Goal: Check status: Check status

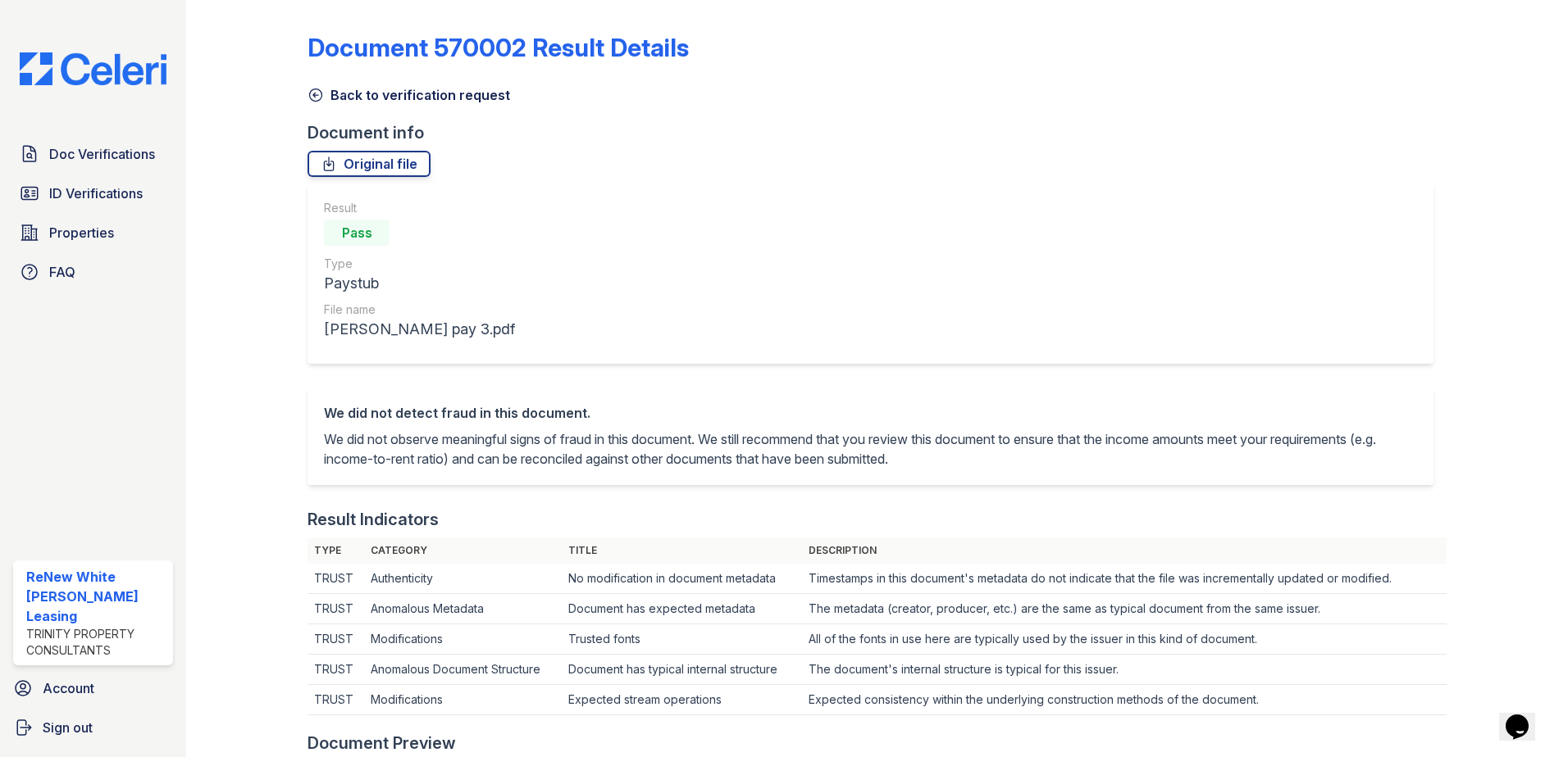
scroll to position [328, 0]
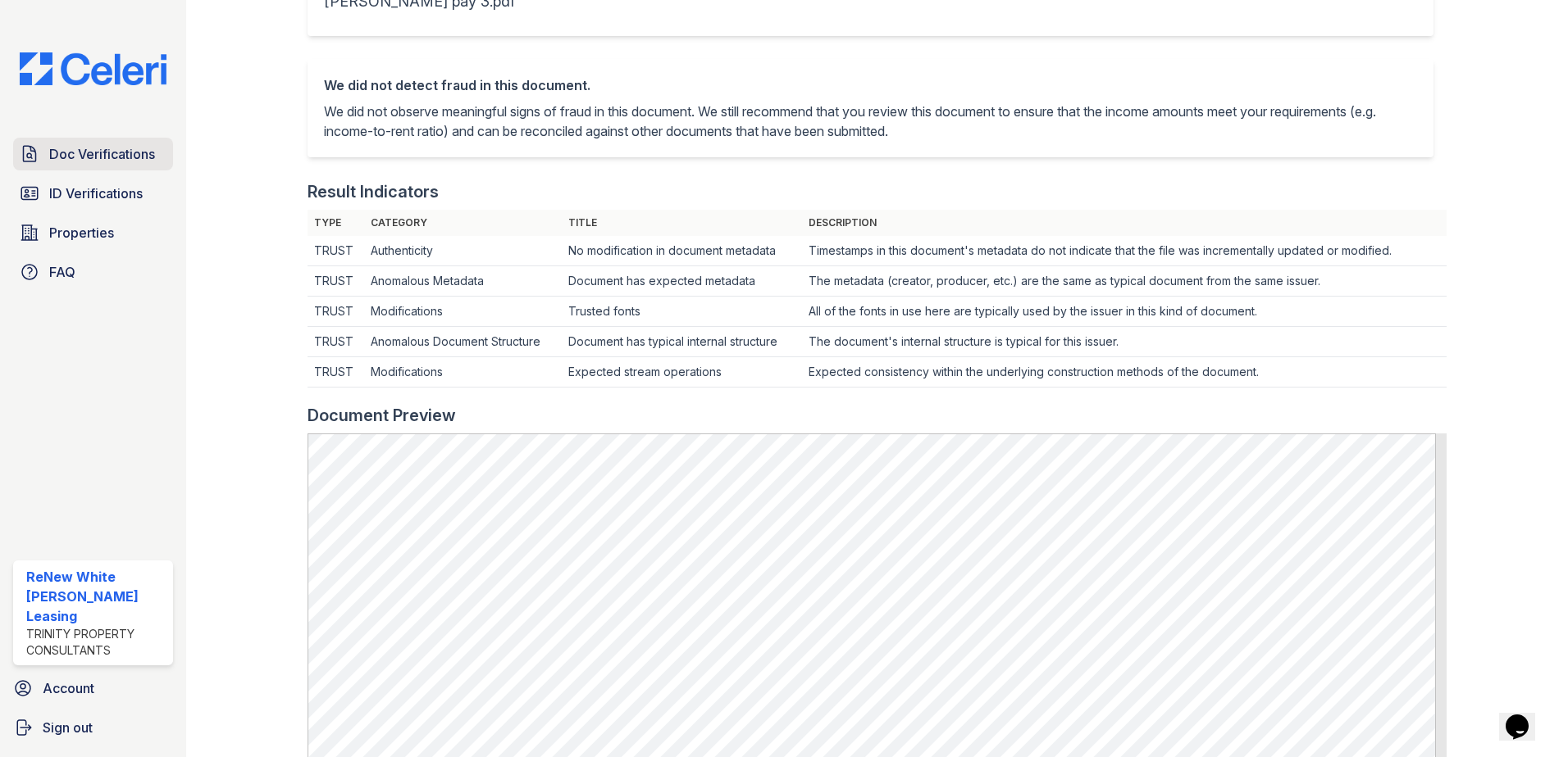
click at [94, 149] on span "Doc Verifications" at bounding box center [102, 154] width 106 height 20
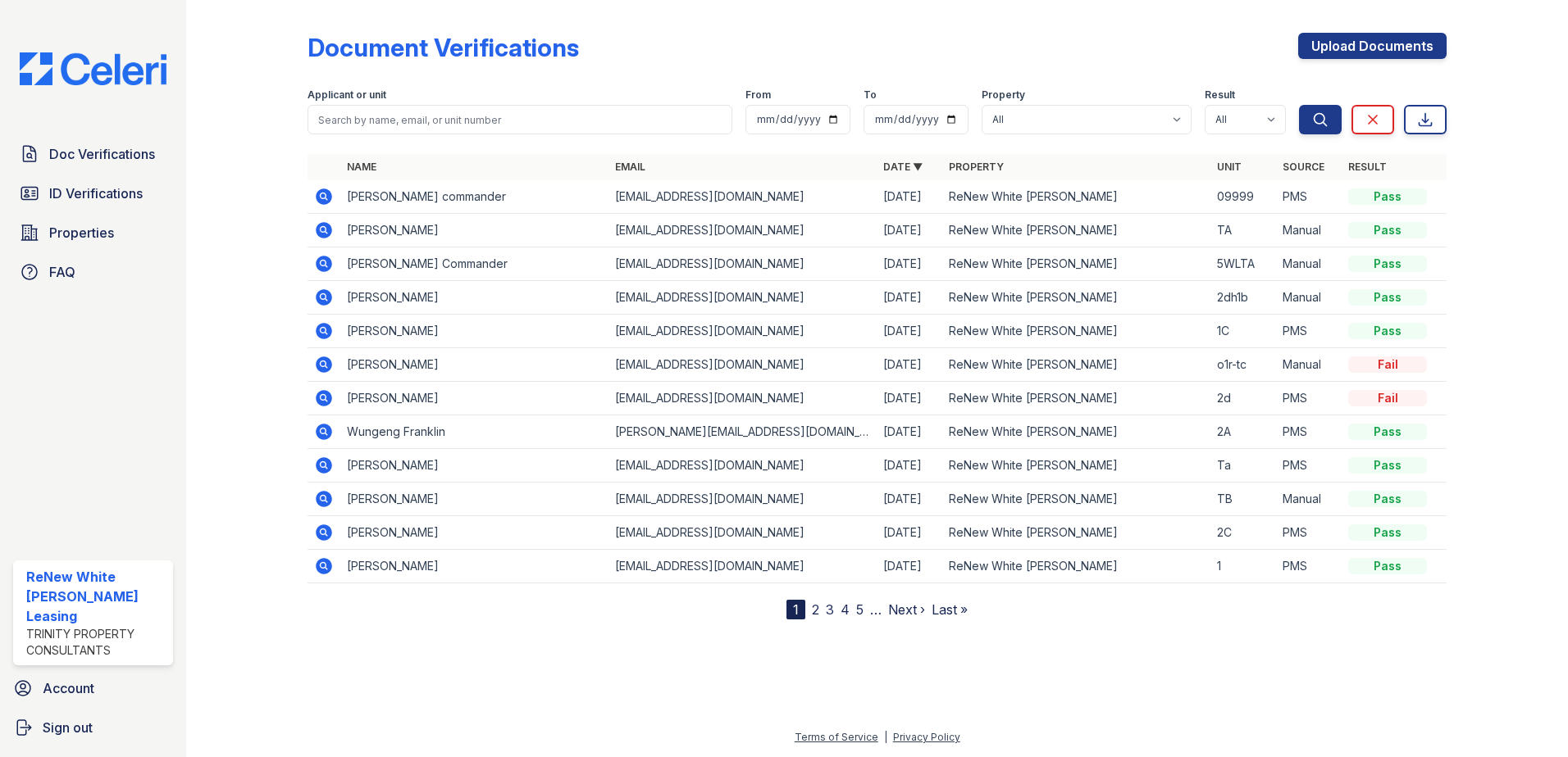
click at [322, 232] on icon at bounding box center [324, 230] width 20 height 20
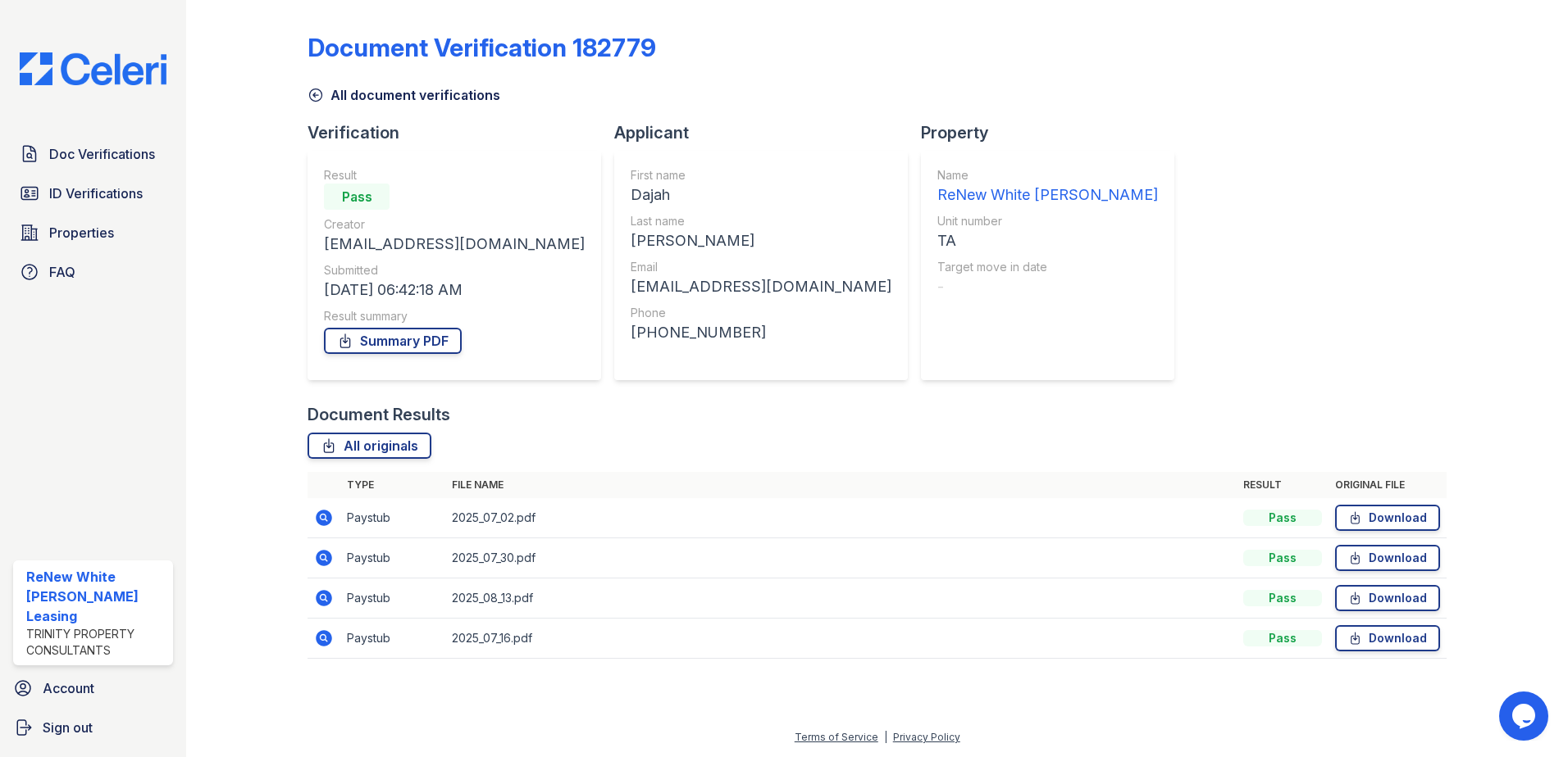
click at [321, 519] on icon at bounding box center [324, 518] width 20 height 20
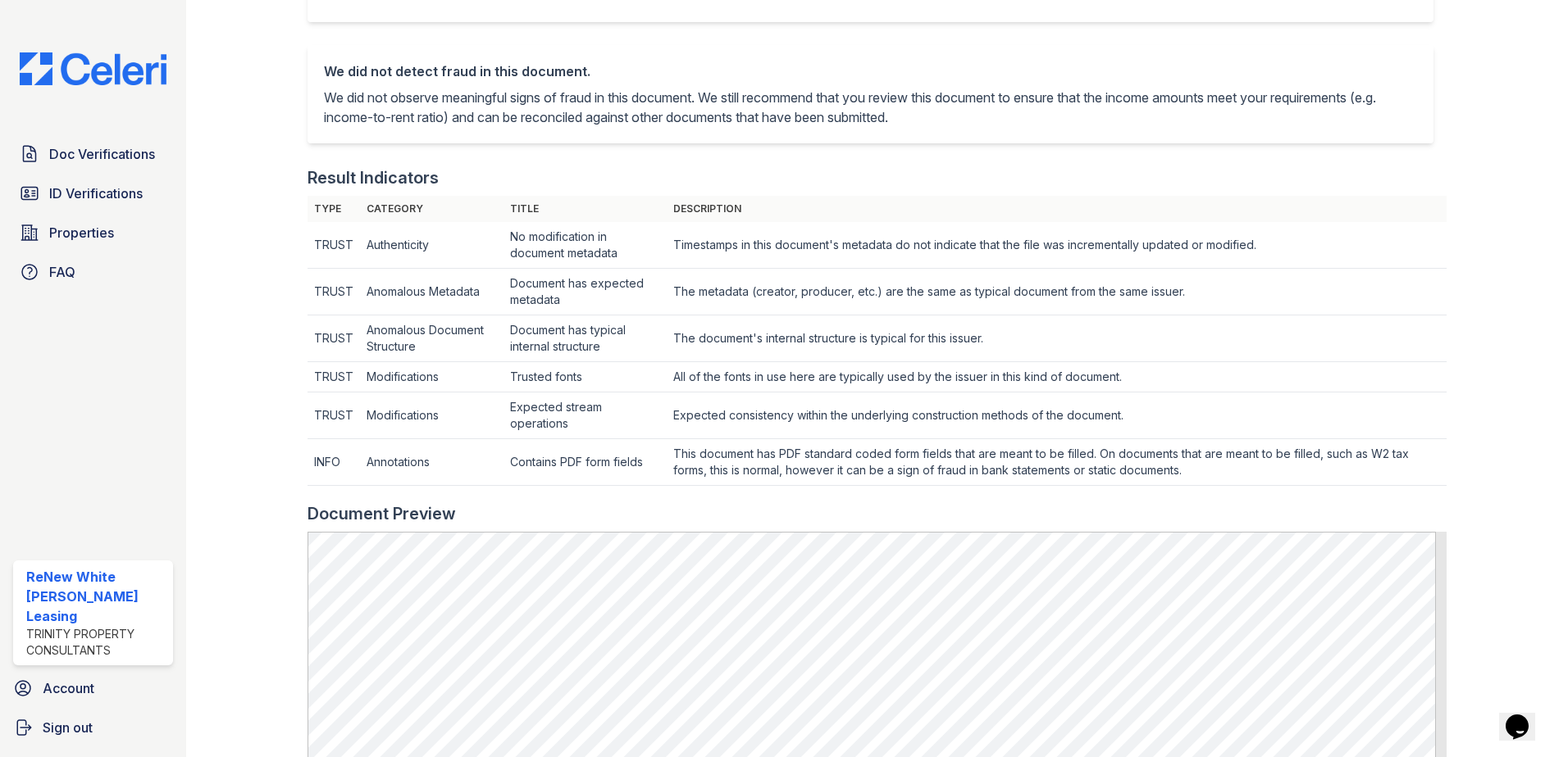
scroll to position [328, 0]
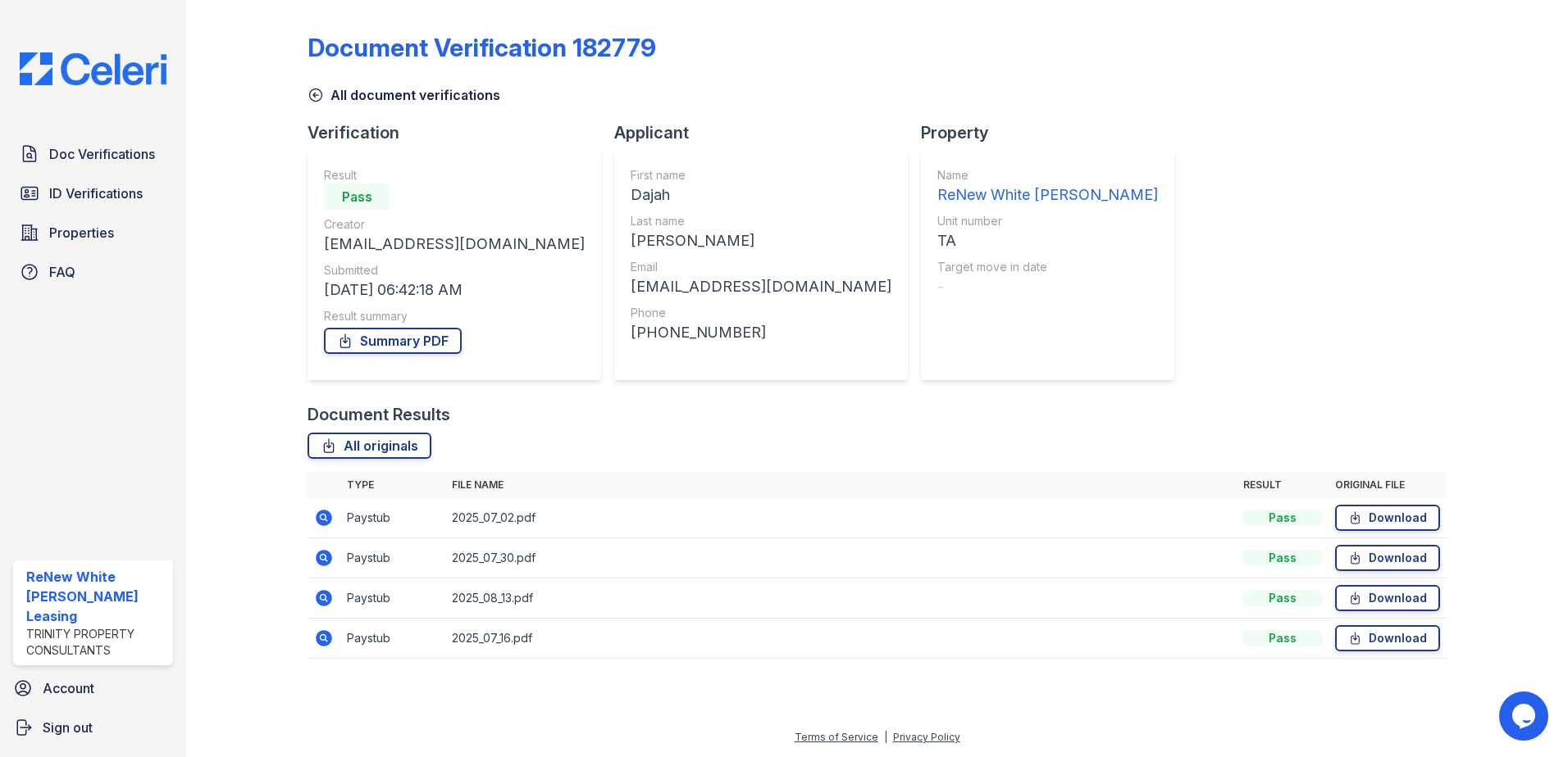
click at [322, 564] on icon at bounding box center [323, 557] width 17 height 17
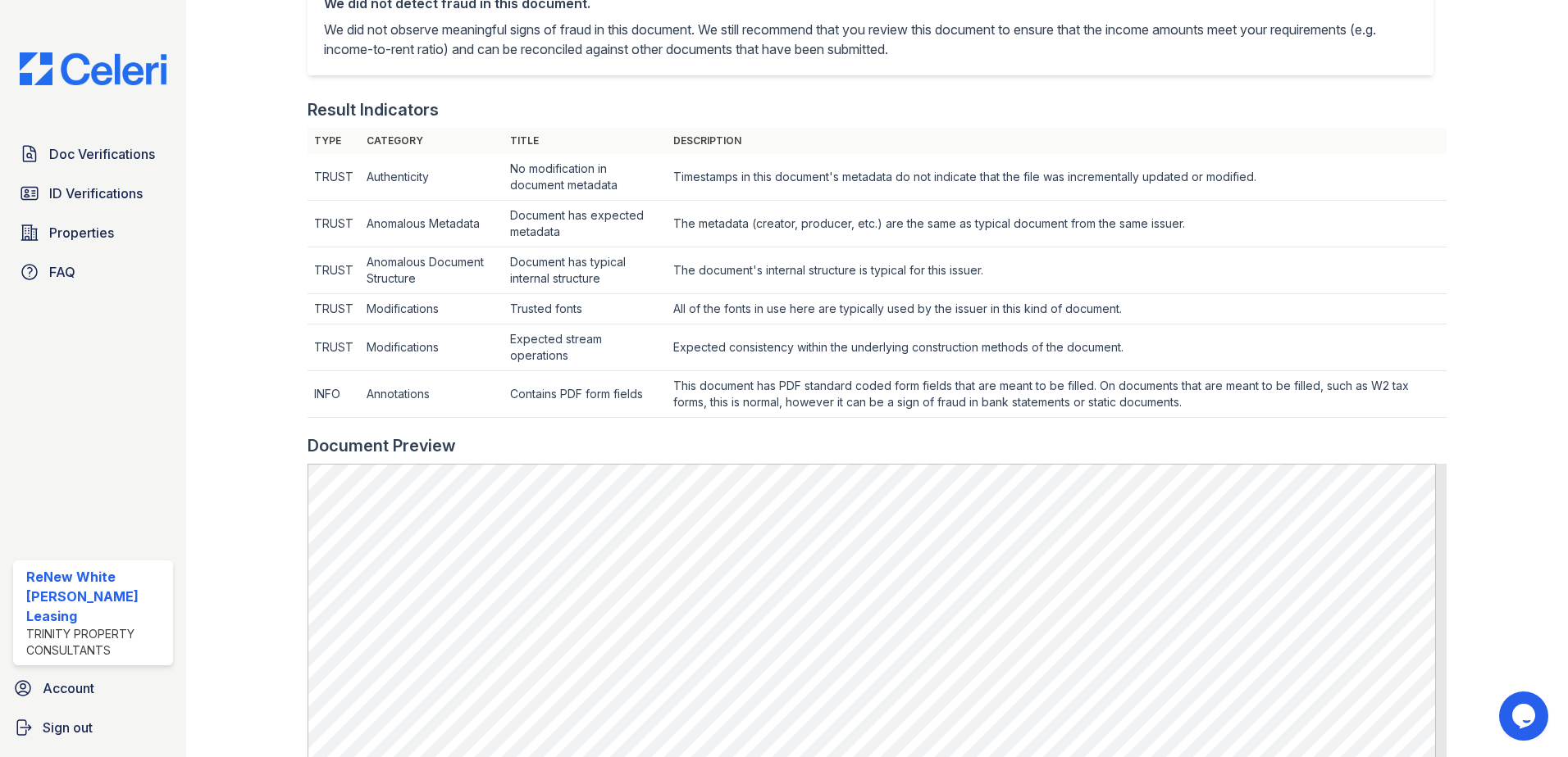
scroll to position [574, 0]
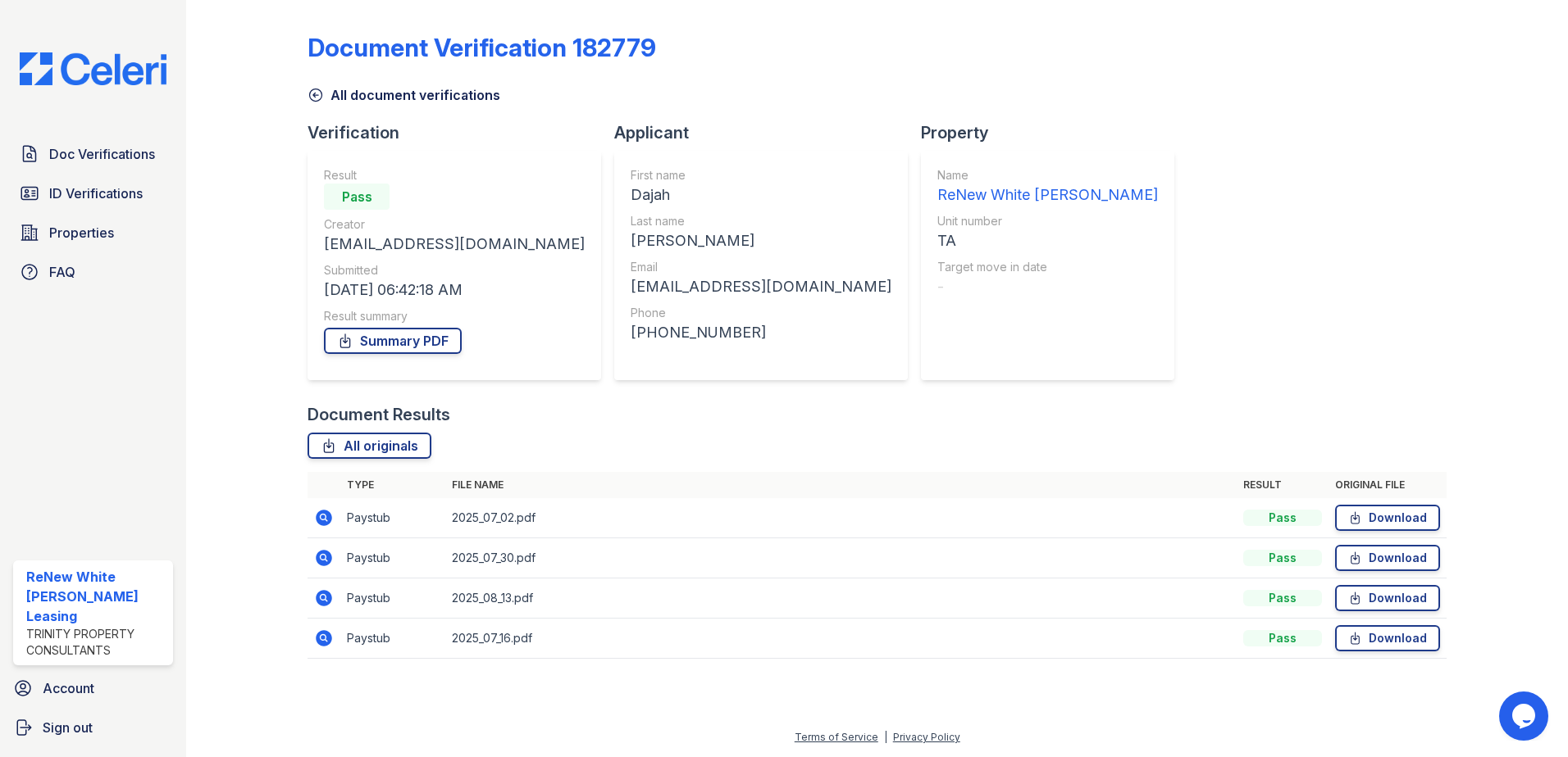
click at [324, 601] on icon at bounding box center [323, 598] width 17 height 17
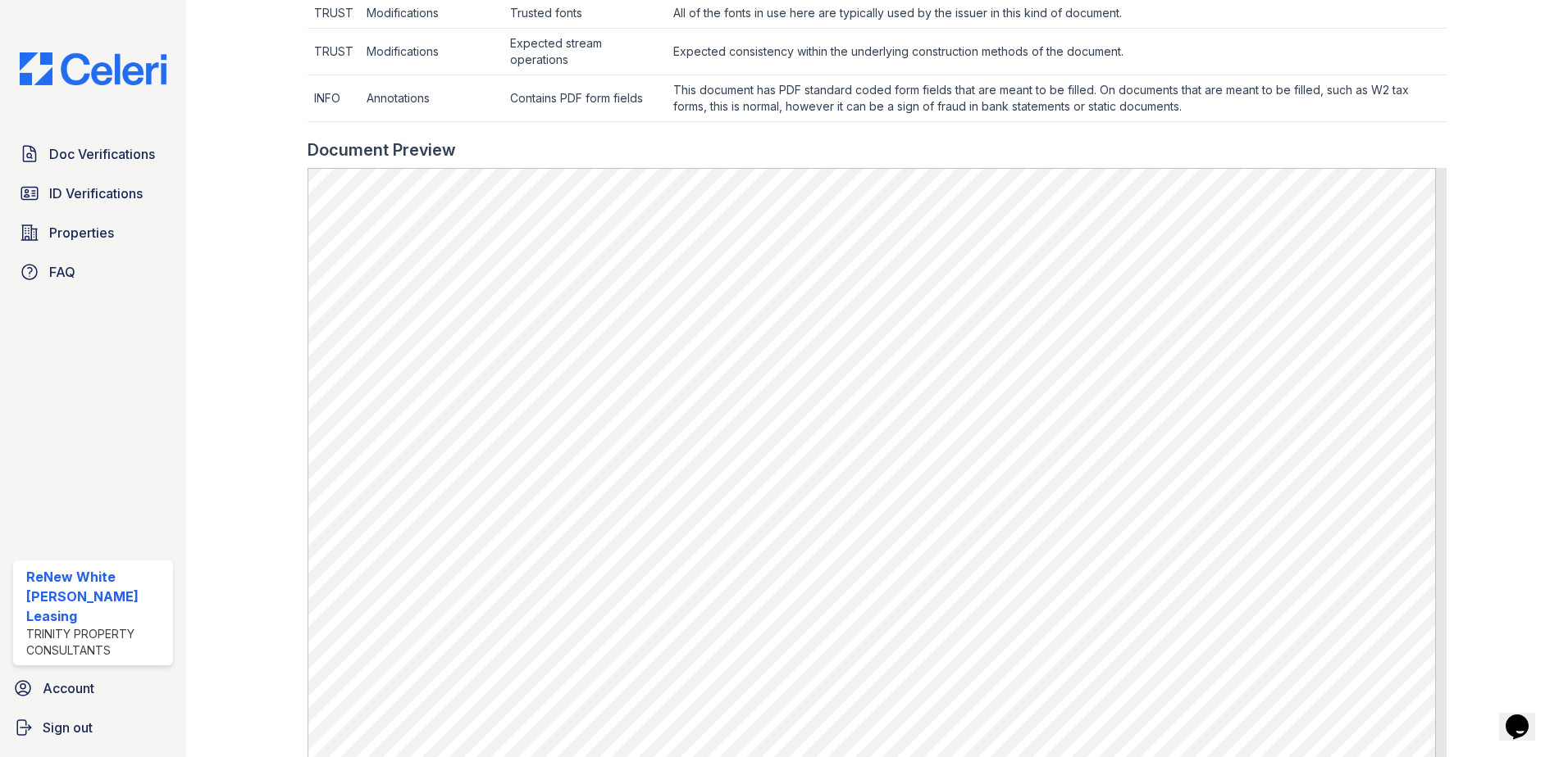
scroll to position [737, 0]
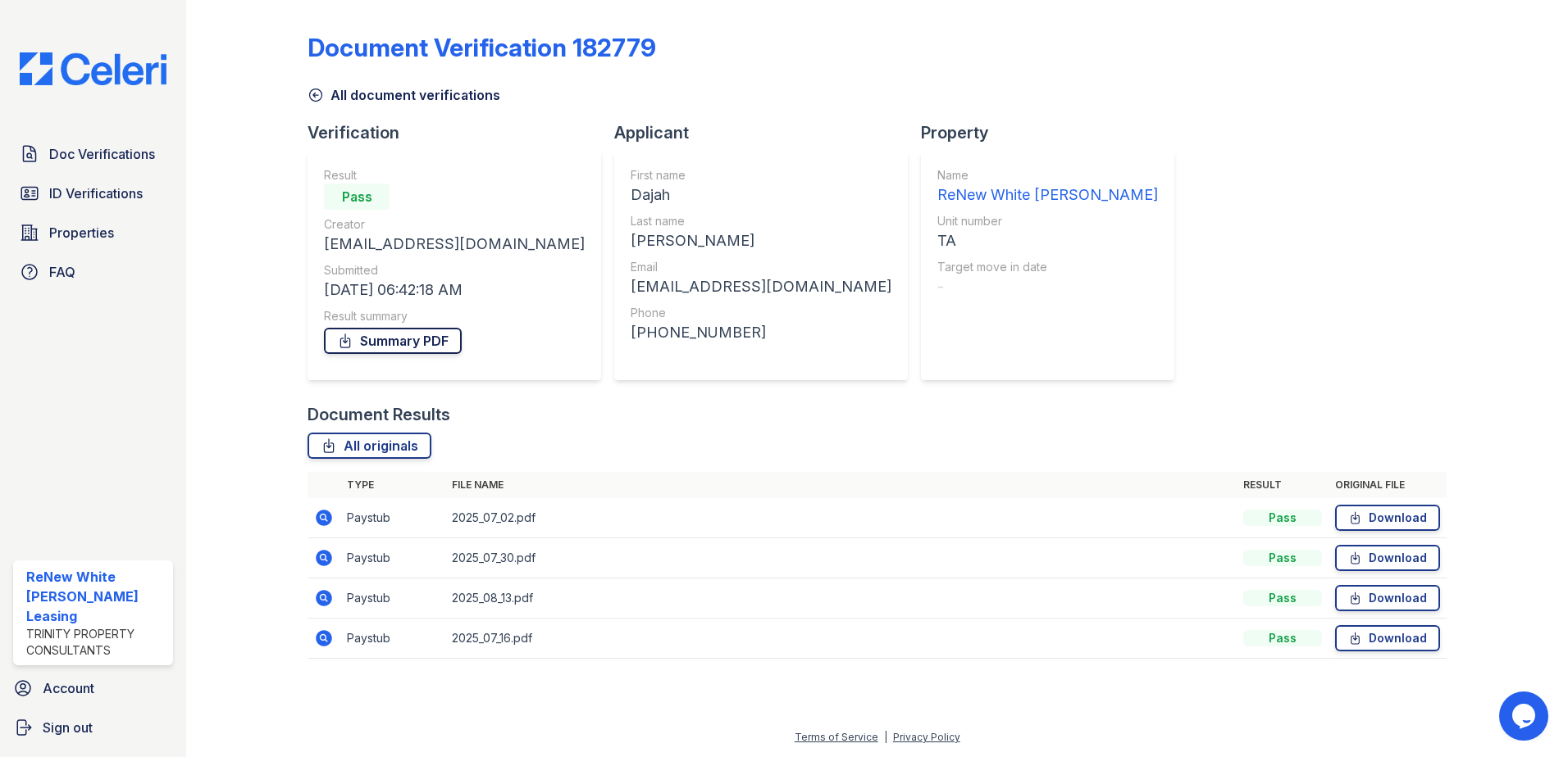
click at [431, 349] on link "Summary PDF" at bounding box center [392, 341] width 137 height 27
